Goal: Information Seeking & Learning: Understand process/instructions

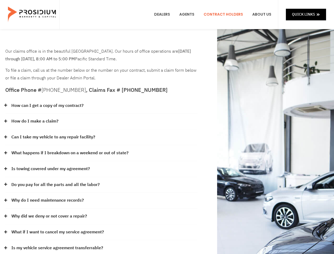
click at [167, 127] on div "How do I make a claim?" at bounding box center [101, 122] width 192 height 16
click at [101, 106] on div "How can I get a copy of my contract?" at bounding box center [101, 106] width 192 height 16
click at [47, 106] on link "How can I get a copy of my contract?" at bounding box center [47, 106] width 72 height 8
click at [101, 122] on div "How do I make a claim?" at bounding box center [101, 122] width 192 height 16
click at [35, 121] on link "How do I make a claim?" at bounding box center [34, 122] width 47 height 8
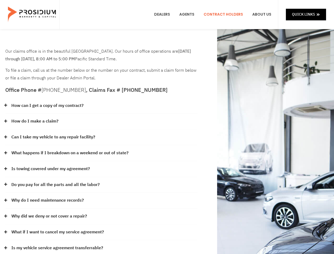
click at [101, 137] on div "Can I take my vehicle to any repair facility?" at bounding box center [101, 137] width 192 height 16
click at [53, 137] on link "Can I take my vehicle to any repair facility?" at bounding box center [53, 137] width 84 height 8
click at [101, 153] on link "What happens if I breakdown on a weekend or out of state?" at bounding box center [69, 153] width 117 height 8
click at [69, 153] on link "What happens if I breakdown on a weekend or out of state?" at bounding box center [69, 153] width 117 height 8
click at [101, 169] on div "Is towing covered under my agreement?" at bounding box center [101, 169] width 192 height 16
